Goal: Information Seeking & Learning: Learn about a topic

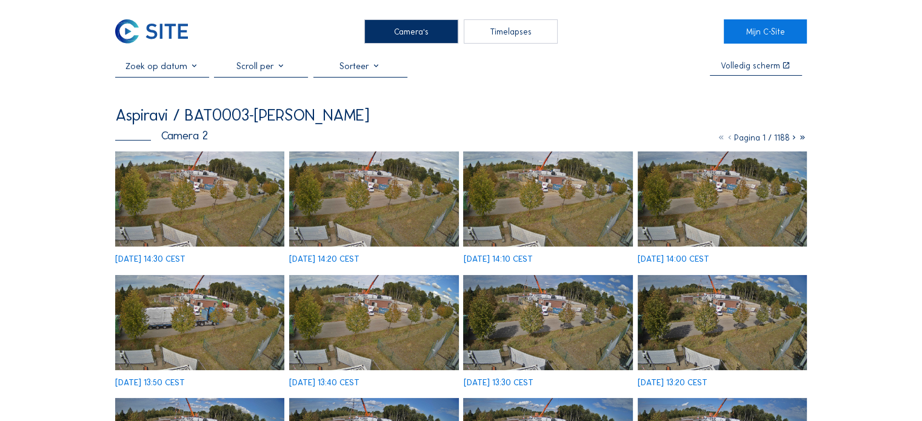
click at [198, 165] on img at bounding box center [199, 199] width 169 height 95
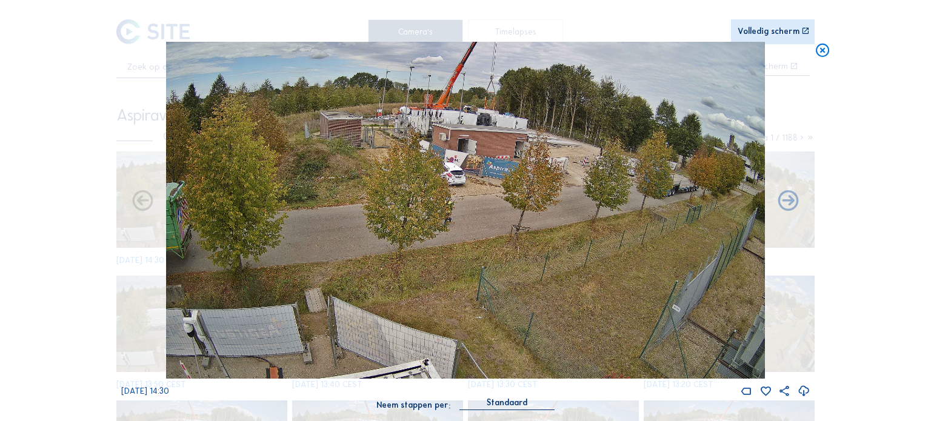
click at [827, 47] on icon at bounding box center [823, 50] width 16 height 17
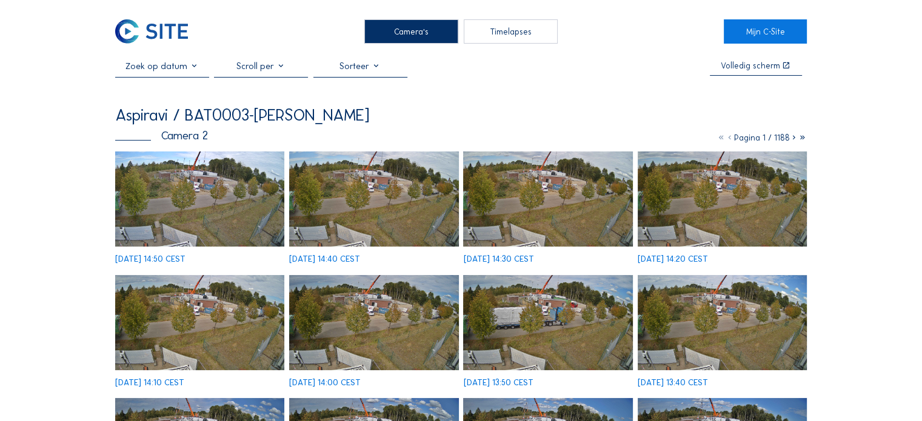
click at [214, 193] on img at bounding box center [199, 199] width 169 height 95
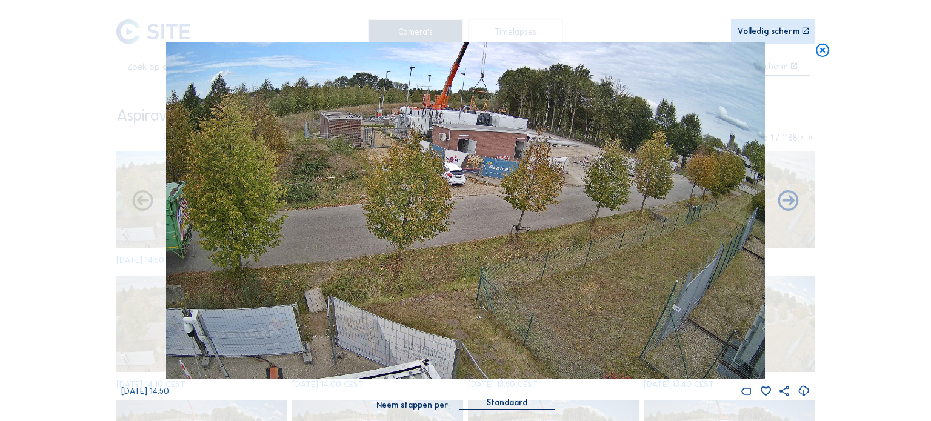
click at [822, 44] on icon at bounding box center [823, 50] width 16 height 17
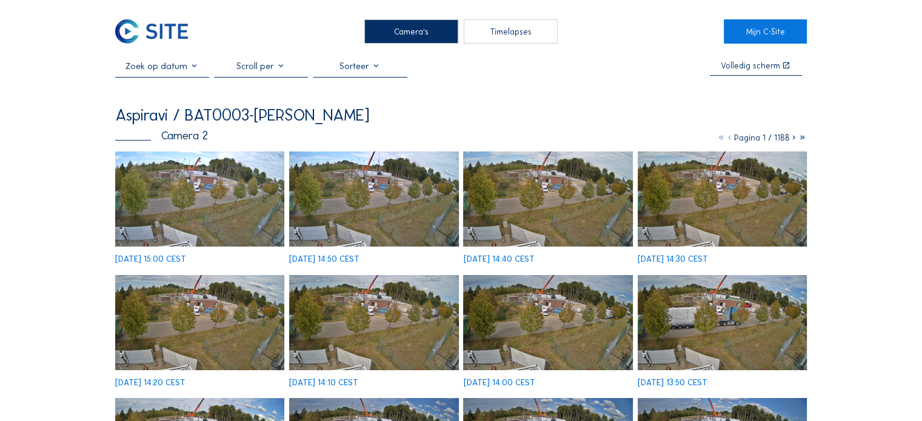
click at [179, 183] on img at bounding box center [199, 199] width 169 height 95
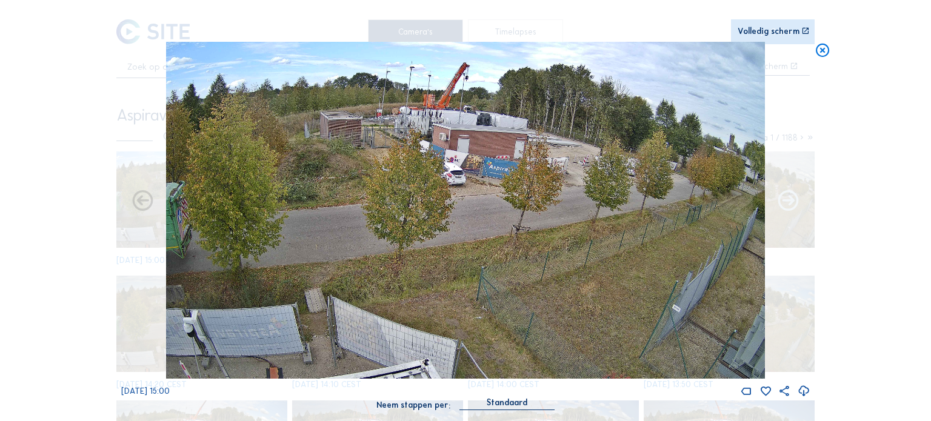
click at [786, 207] on icon at bounding box center [788, 201] width 25 height 25
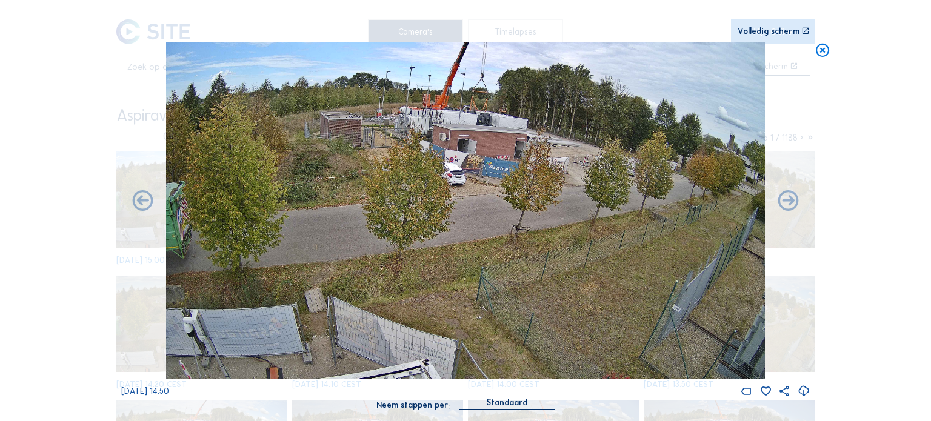
click at [786, 207] on icon at bounding box center [788, 201] width 25 height 25
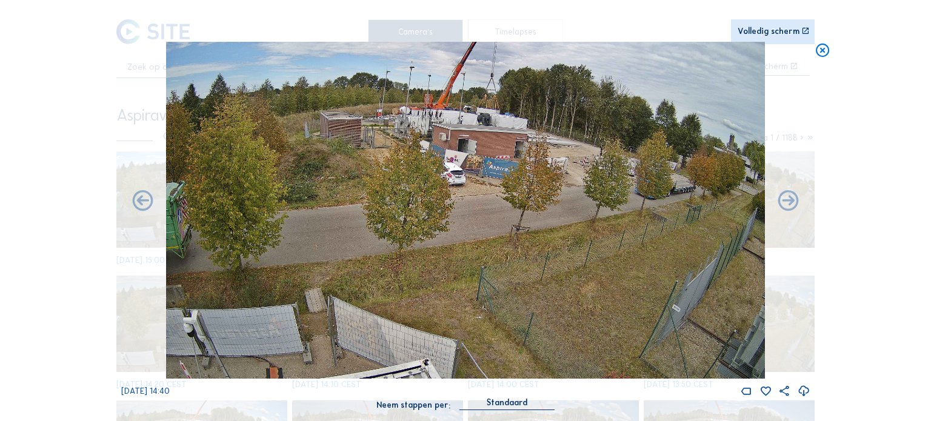
click at [786, 207] on icon at bounding box center [788, 201] width 25 height 25
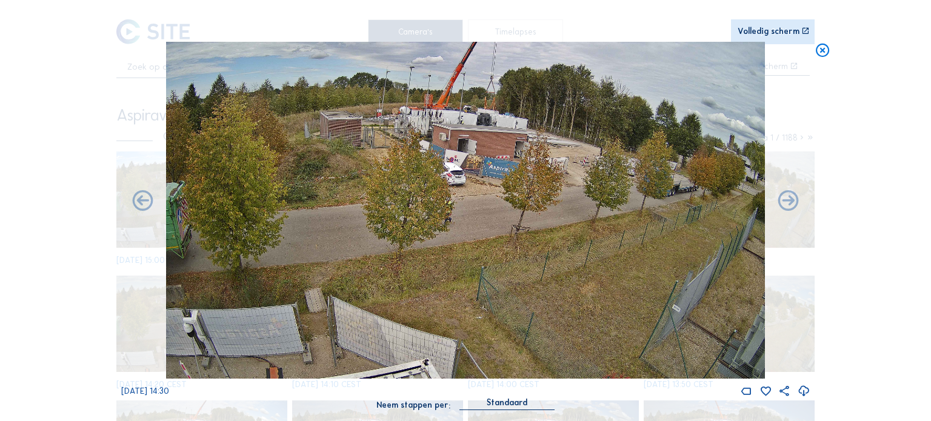
click at [786, 207] on icon at bounding box center [788, 201] width 25 height 25
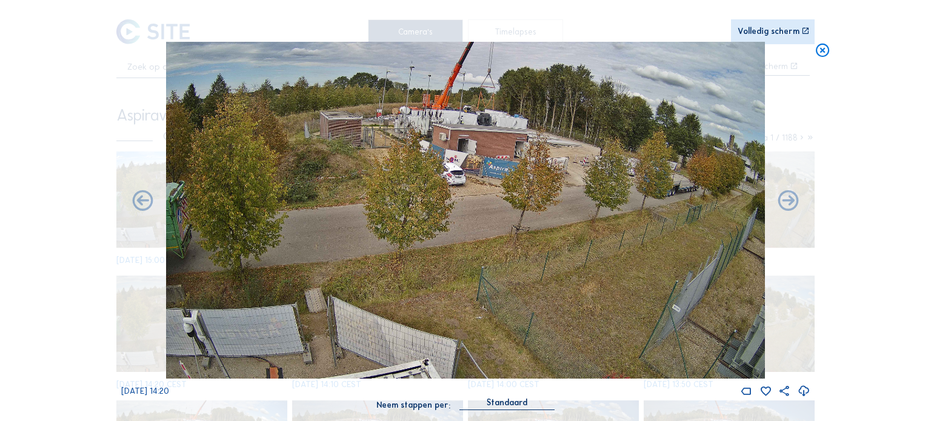
click at [129, 207] on div "Mo 08 Sep 2025 14:20" at bounding box center [465, 220] width 689 height 356
click at [139, 205] on icon at bounding box center [142, 201] width 25 height 25
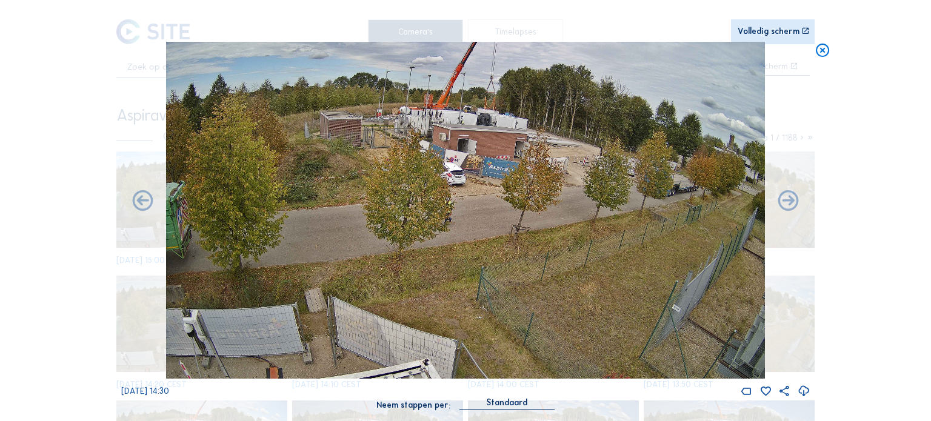
click at [139, 205] on icon at bounding box center [142, 201] width 25 height 25
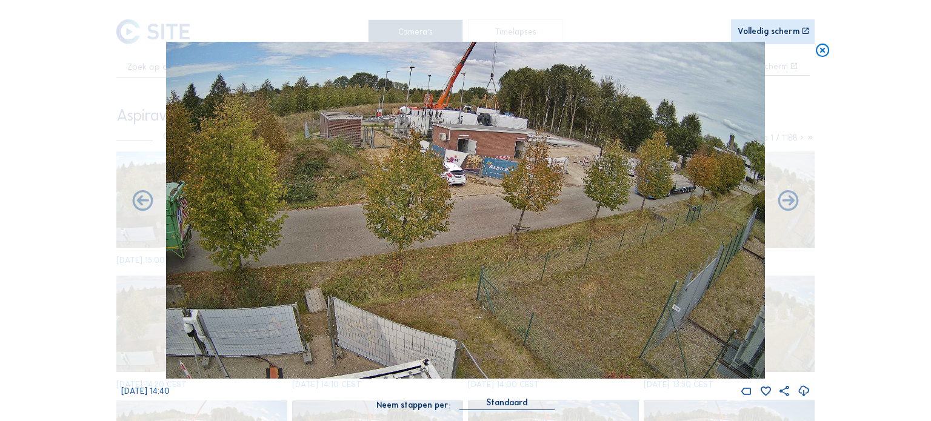
click at [139, 205] on icon at bounding box center [142, 201] width 25 height 25
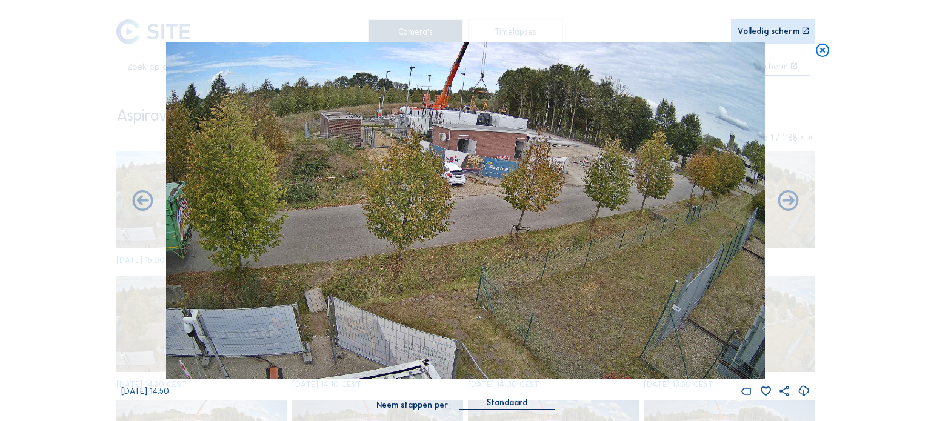
click at [139, 205] on icon at bounding box center [142, 201] width 25 height 25
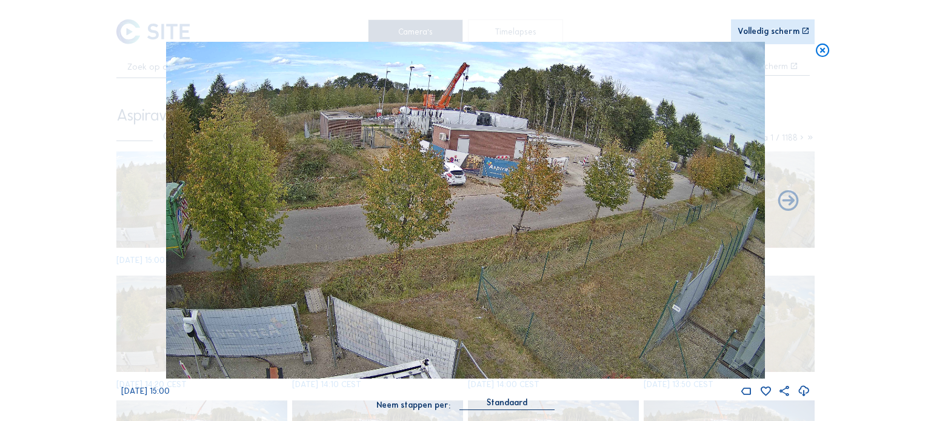
click at [139, 205] on div "Mo 08 Sep 2025 15:00" at bounding box center [465, 220] width 689 height 356
